Goal: Task Accomplishment & Management: Use online tool/utility

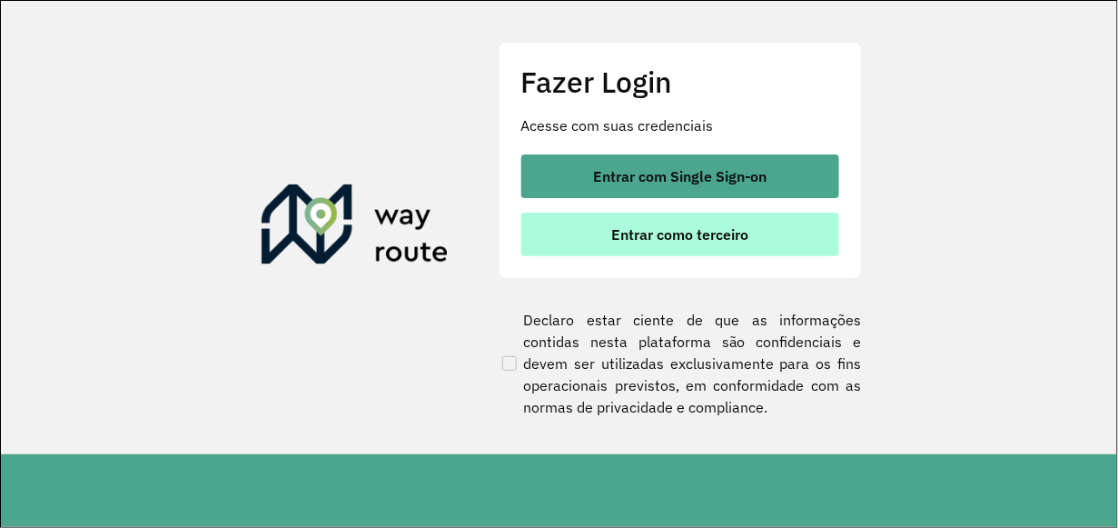
click at [633, 227] on span "Entrar como terceiro" at bounding box center [679, 234] width 137 height 15
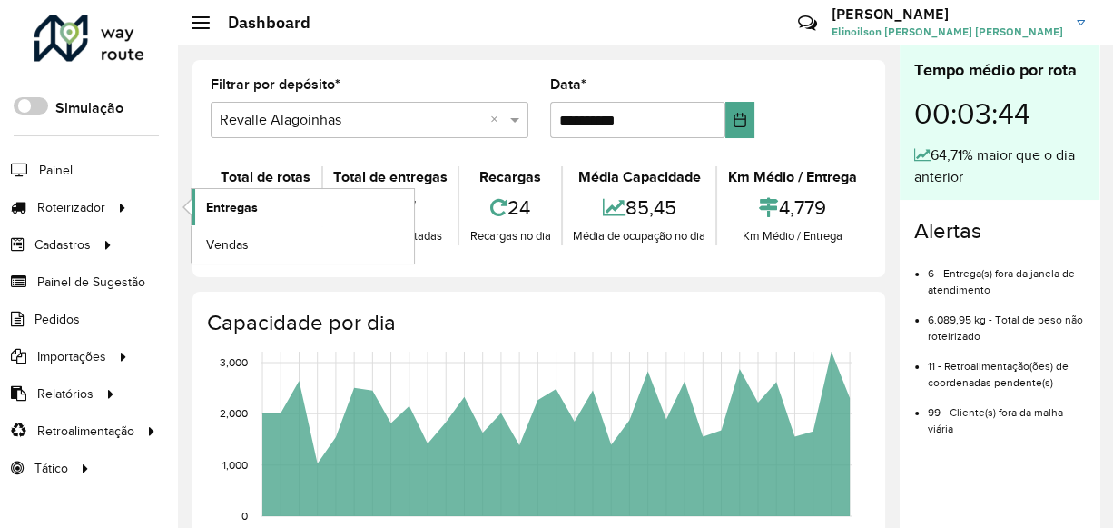
click at [285, 208] on link "Entregas" at bounding box center [303, 207] width 223 height 36
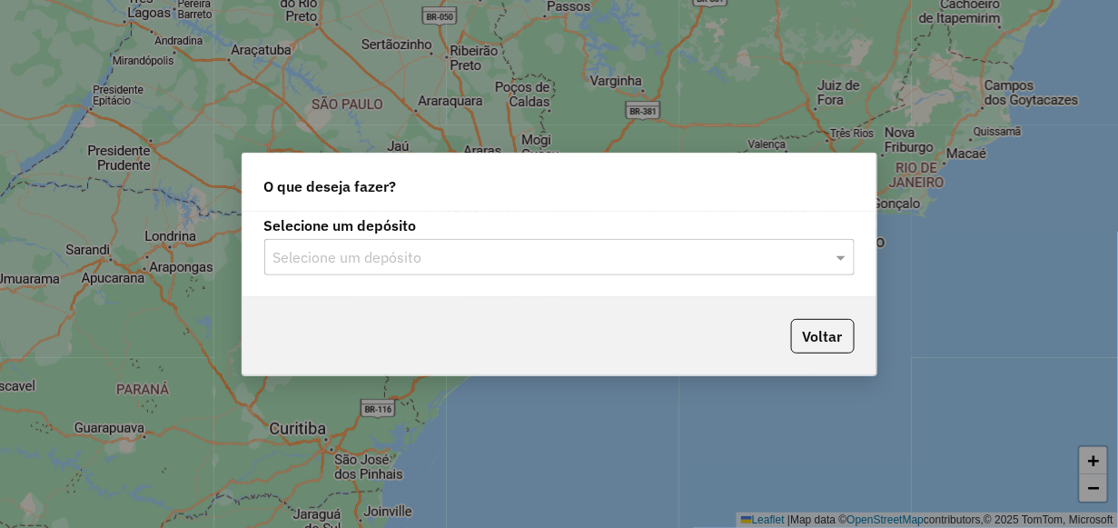
click at [334, 252] on input "text" at bounding box center [541, 258] width 536 height 22
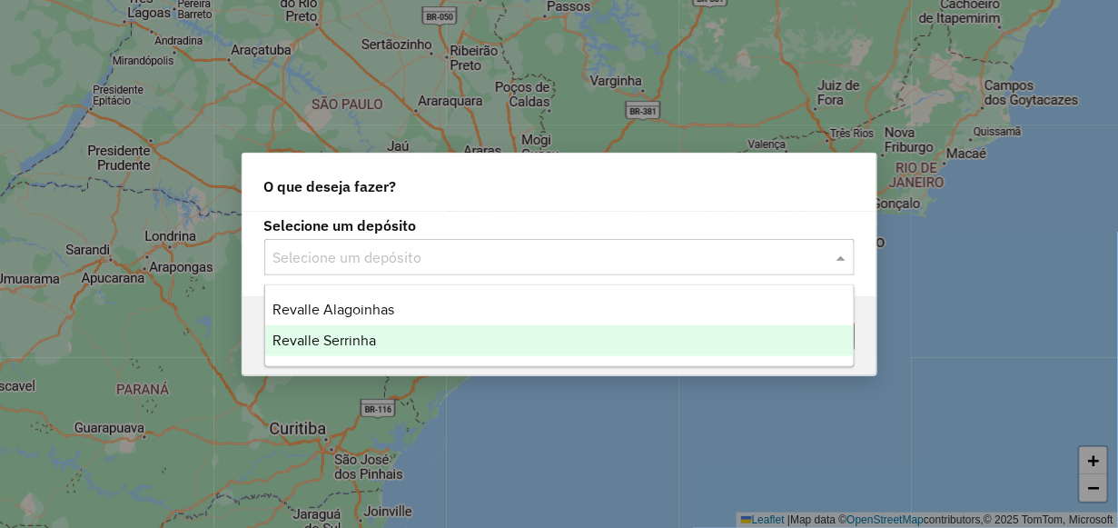
click at [341, 351] on div "Revalle Serrinha" at bounding box center [559, 340] width 588 height 31
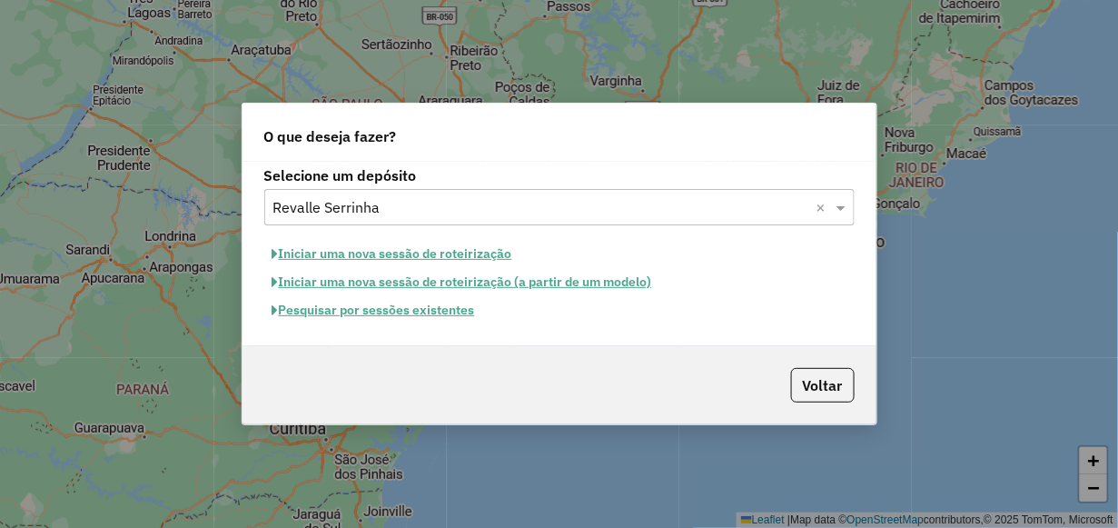
click at [363, 314] on button "Pesquisar por sessões existentes" at bounding box center [373, 310] width 219 height 28
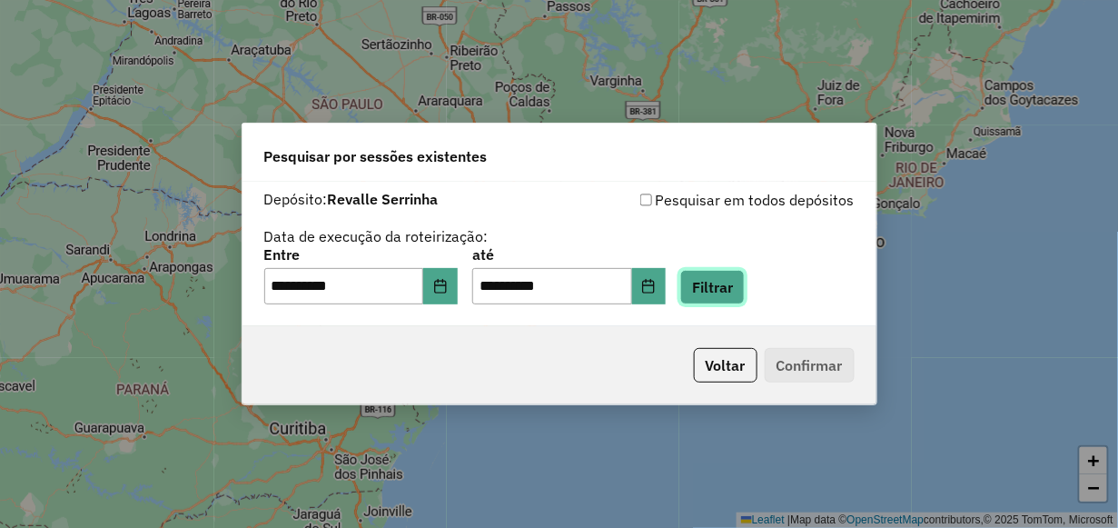
click at [745, 284] on button "Filtrar" at bounding box center [712, 287] width 64 height 35
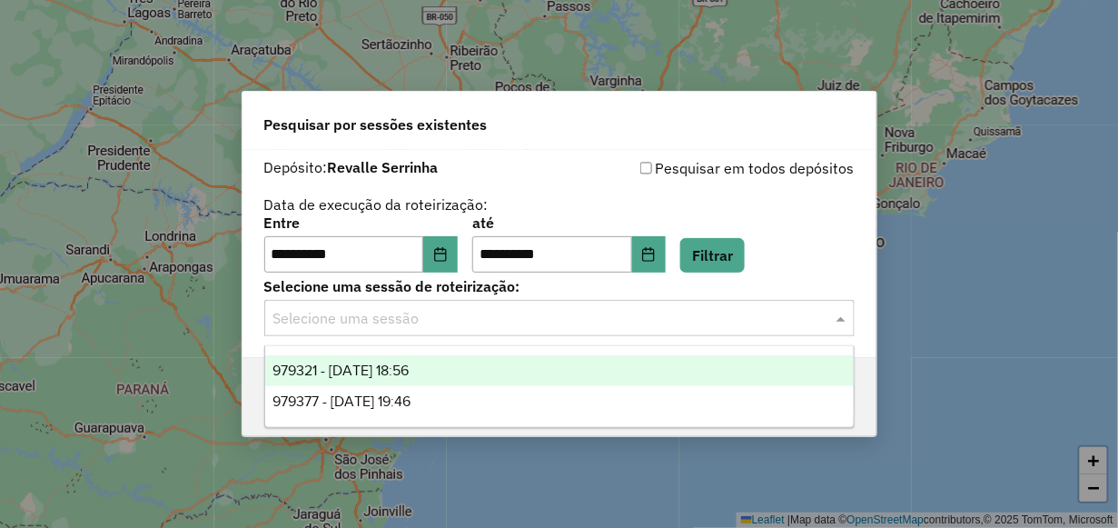
click at [659, 322] on input "text" at bounding box center [541, 319] width 536 height 22
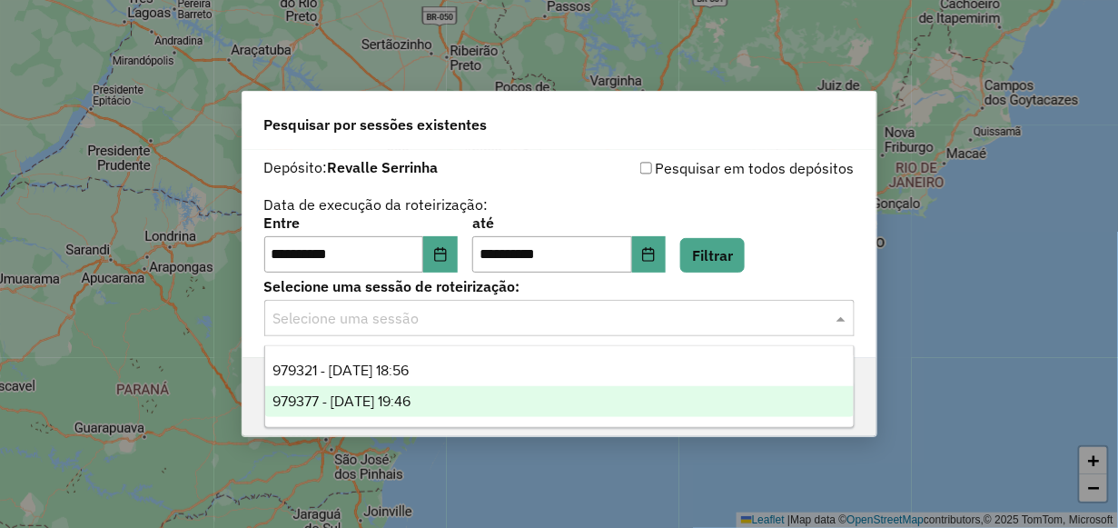
click at [623, 404] on div "979377 - 14/08/2025 19:46" at bounding box center [559, 401] width 588 height 31
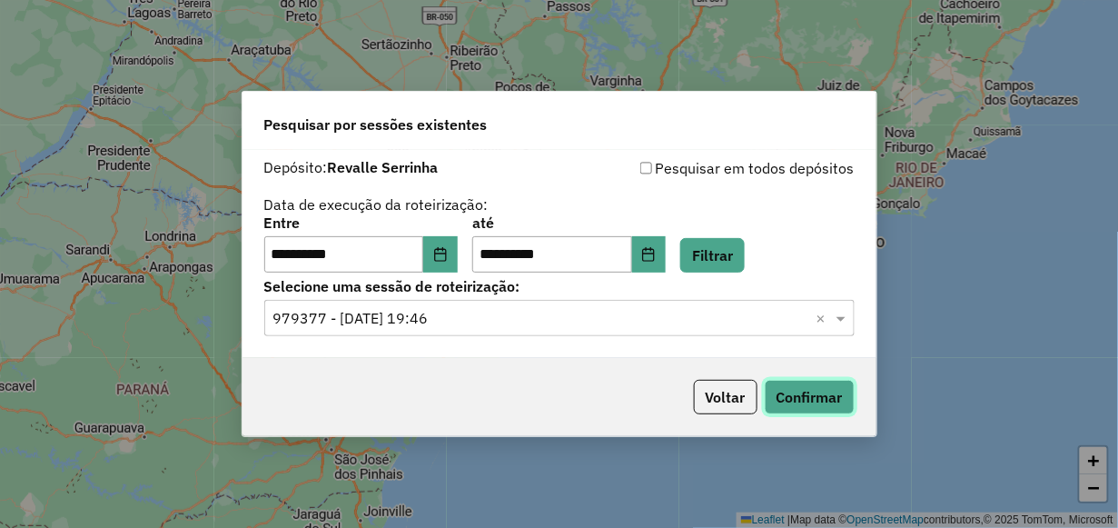
click at [770, 399] on button "Confirmar" at bounding box center [810, 397] width 90 height 35
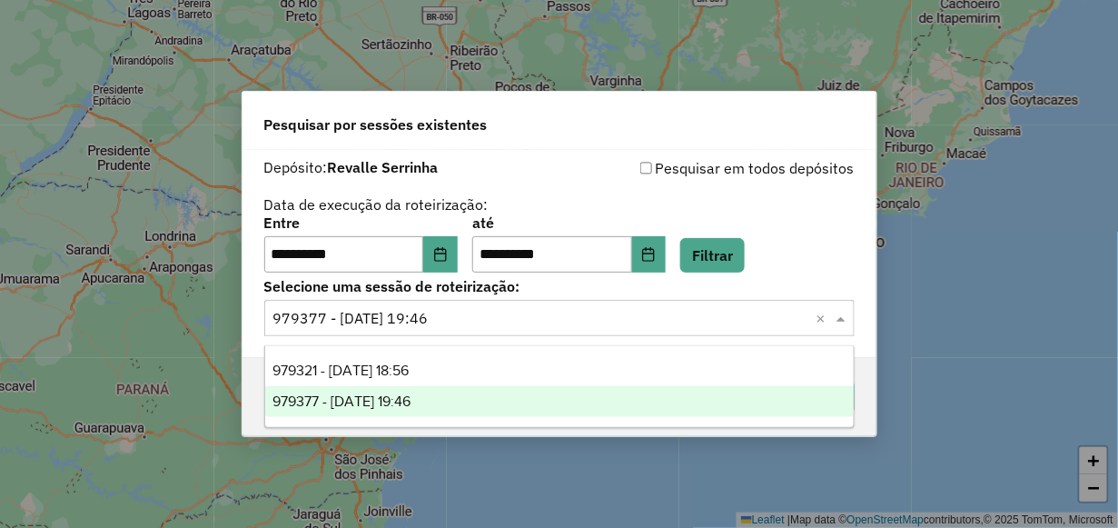
click at [624, 320] on input "text" at bounding box center [541, 319] width 536 height 22
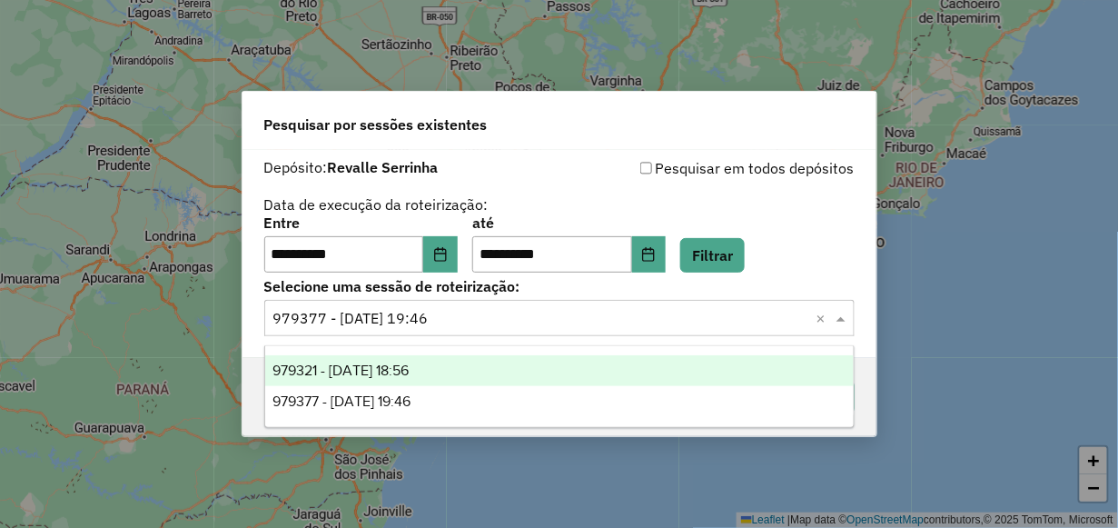
click at [616, 370] on div "979321 - 14/08/2025 18:56" at bounding box center [559, 370] width 588 height 31
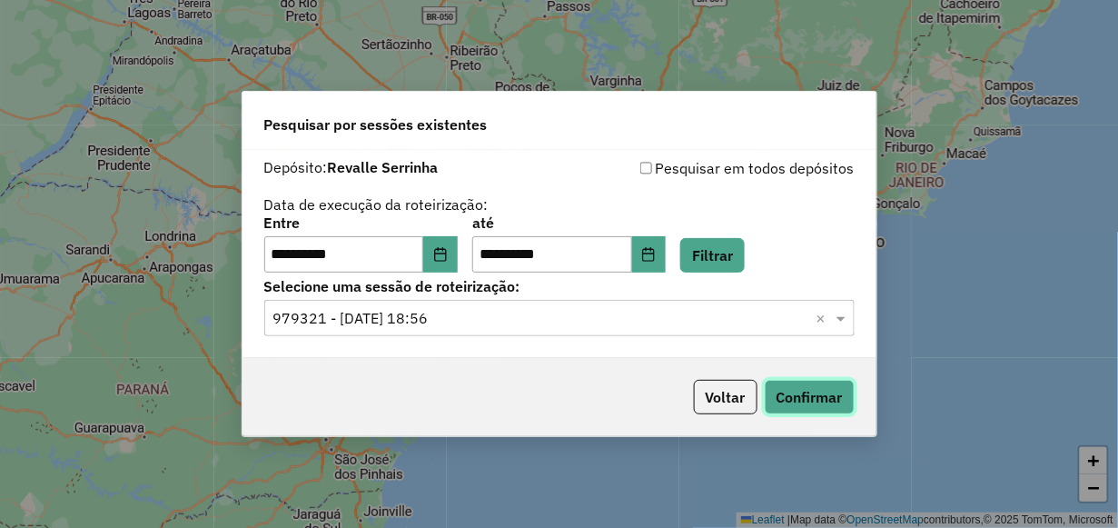
click at [812, 388] on button "Confirmar" at bounding box center [810, 397] width 90 height 35
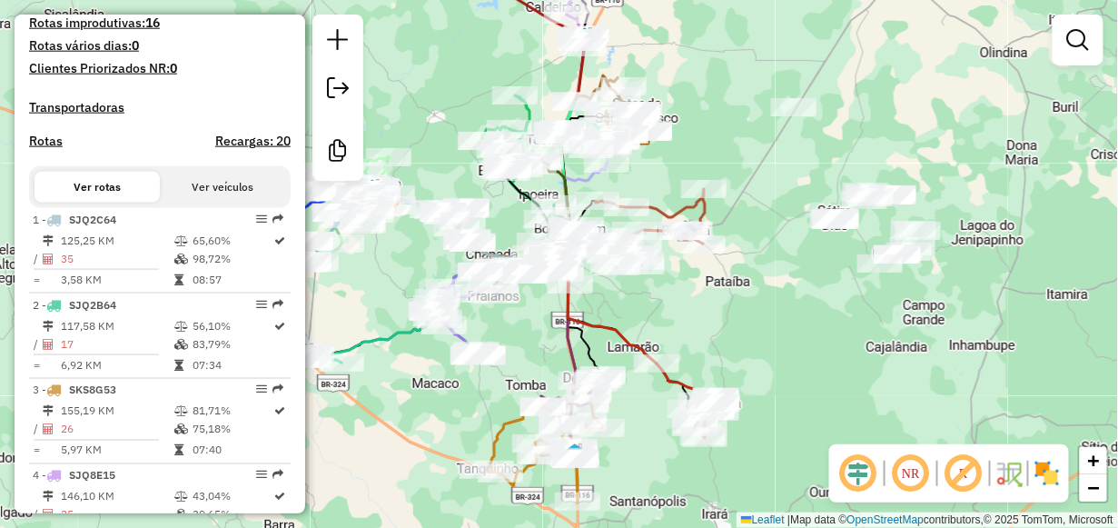
scroll to position [454, 0]
